Goal: Transaction & Acquisition: Purchase product/service

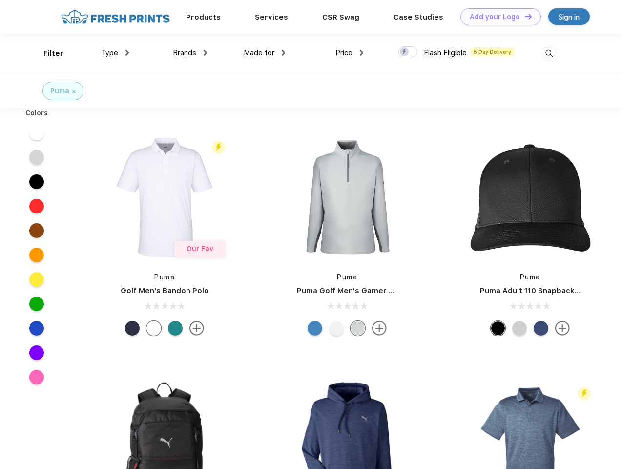
click at [497, 17] on link "Add your Logo Design Tool" at bounding box center [501, 16] width 81 height 17
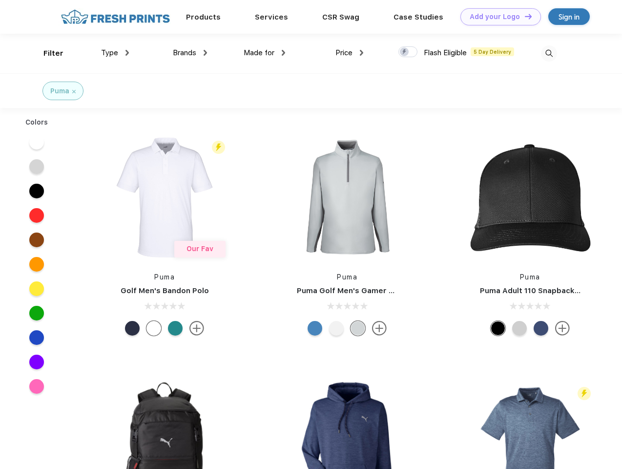
click at [0, 0] on div "Design Tool" at bounding box center [0, 0] width 0 height 0
click at [524, 16] on link "Add your Logo Design Tool" at bounding box center [501, 16] width 81 height 17
click at [47, 53] on div "Filter" at bounding box center [53, 53] width 20 height 11
click at [115, 53] on span "Type" at bounding box center [109, 52] width 17 height 9
click at [190, 53] on span "Brands" at bounding box center [184, 52] width 23 height 9
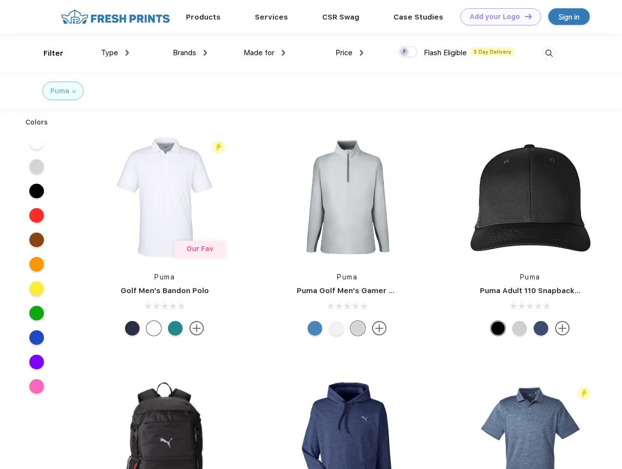
click at [265, 53] on span "Made for" at bounding box center [259, 52] width 31 height 9
click at [350, 53] on span "Price" at bounding box center [344, 52] width 17 height 9
click at [408, 52] on div at bounding box center [408, 51] width 19 height 11
click at [405, 52] on input "checkbox" at bounding box center [402, 49] width 6 height 6
click at [549, 53] on img at bounding box center [549, 53] width 16 height 16
